Goal: Task Accomplishment & Management: Use online tool/utility

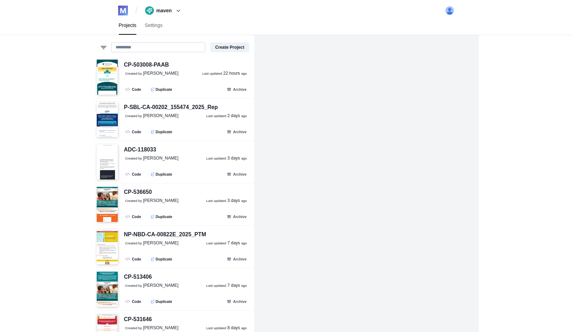
paste input "**********"
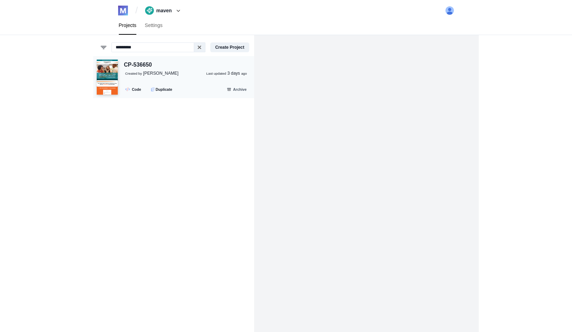
type input "*********"
click at [177, 75] on p "Created by [PERSON_NAME] Last updated [DATE]" at bounding box center [189, 73] width 128 height 6
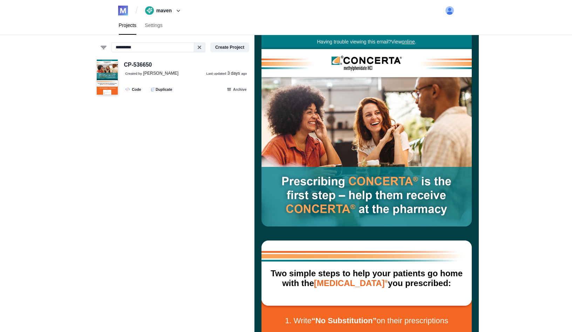
click at [129, 29] on link "Projects" at bounding box center [128, 25] width 26 height 19
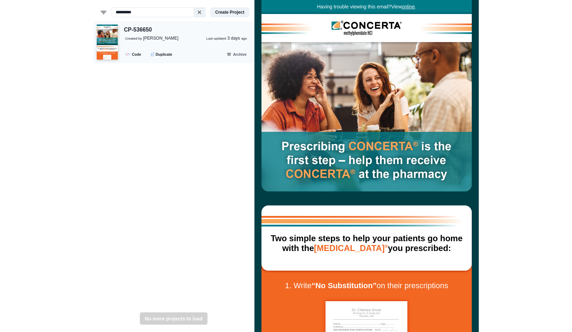
click at [136, 29] on div "CP-536650" at bounding box center [138, 30] width 28 height 9
click at [110, 38] on img at bounding box center [107, 42] width 21 height 35
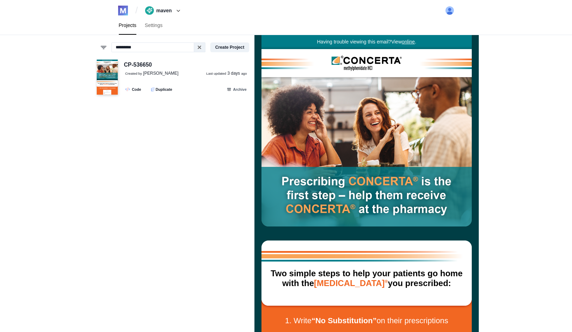
click at [129, 30] on link "Projects" at bounding box center [128, 25] width 26 height 19
click at [132, 28] on link "Projects" at bounding box center [128, 25] width 26 height 19
click at [133, 8] on div "/ maven [PERSON_NAME]-bKfJx maven assemble Create Team" at bounding box center [151, 10] width 67 height 11
click at [224, 75] on small "Last updated" at bounding box center [216, 73] width 20 height 4
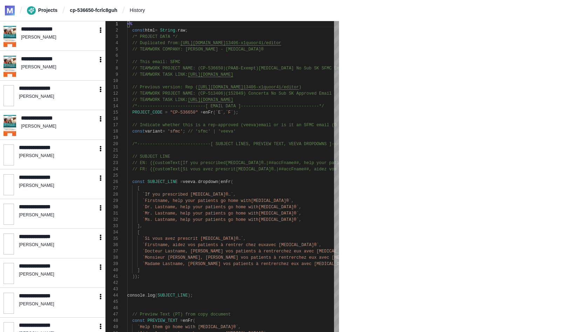
click at [43, 13] on link "Projects" at bounding box center [42, 10] width 30 height 9
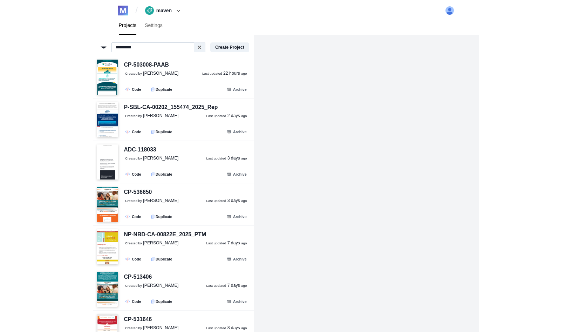
type input "*********"
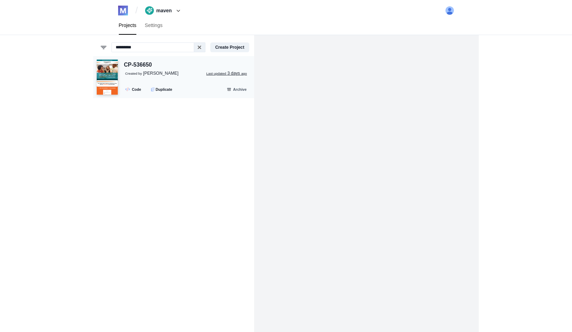
click at [222, 70] on link "Last updated [DATE]" at bounding box center [226, 73] width 41 height 6
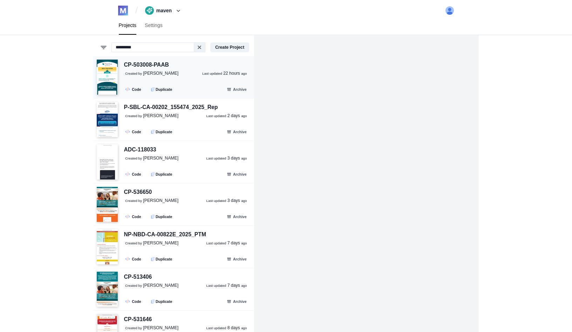
type input "*********"
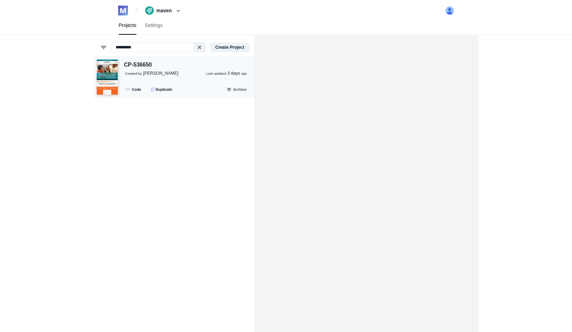
click at [172, 72] on span "[PERSON_NAME]" at bounding box center [160, 73] width 35 height 5
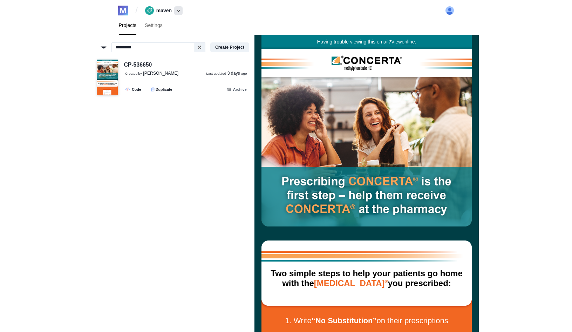
click at [174, 13] on span at bounding box center [178, 10] width 8 height 9
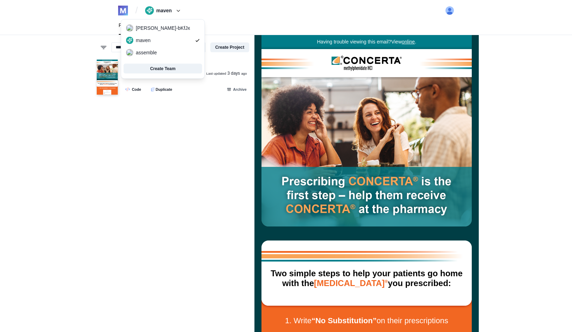
click at [206, 18] on div "Projects Settings" at bounding box center [286, 25] width 350 height 19
click at [132, 26] on link "Projects" at bounding box center [128, 25] width 26 height 19
click at [139, 64] on div "CP-536650" at bounding box center [138, 65] width 28 height 9
click at [160, 75] on span "[PERSON_NAME]" at bounding box center [160, 73] width 35 height 5
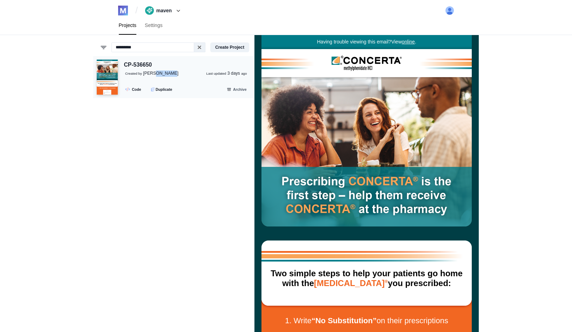
click at [178, 68] on div "CP-536650 Created by [PERSON_NAME] Last updated [DATE] .fa-secondary{opacity:.4…" at bounding box center [184, 78] width 133 height 34
click at [214, 74] on small "Last updated" at bounding box center [216, 73] width 20 height 4
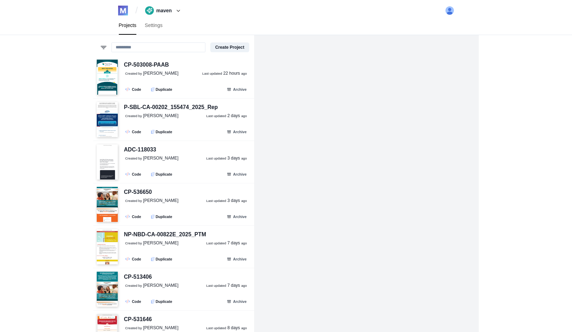
click at [445, 13] on div "[PERSON_NAME] [EMAIL_ADDRESS][DOMAIN_NAME] Logout" at bounding box center [449, 10] width 9 height 11
click at [446, 13] on img at bounding box center [449, 10] width 9 height 9
click at [505, 94] on div "/ maven [PERSON_NAME]-bKfJx maven assemble Create Team [PERSON_NAME] [EMAIL_ADD…" at bounding box center [286, 166] width 572 height 332
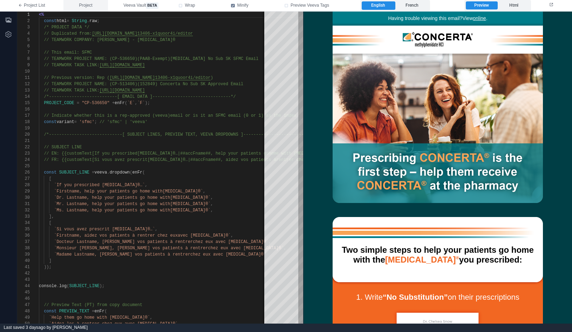
click at [89, 6] on span "Project" at bounding box center [85, 5] width 13 height 6
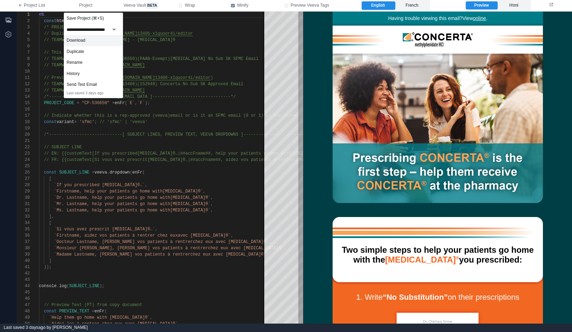
click at [95, 41] on div "Download" at bounding box center [93, 40] width 59 height 11
